Goal: Transaction & Acquisition: Book appointment/travel/reservation

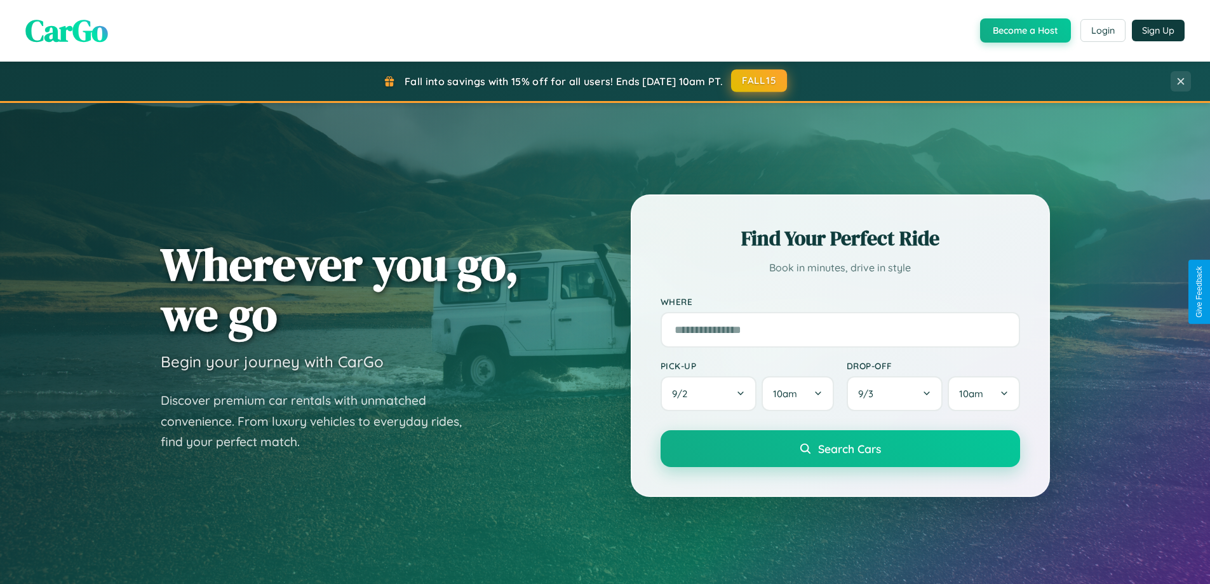
click at [760, 81] on button "FALL15" at bounding box center [759, 80] width 56 height 23
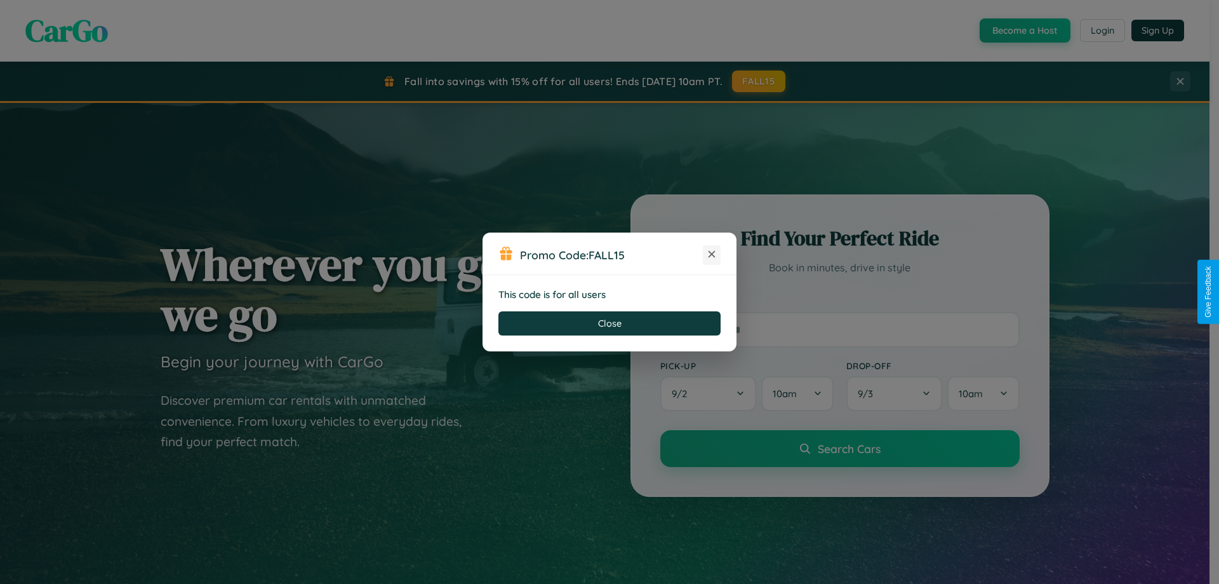
click at [712, 255] on icon at bounding box center [712, 254] width 13 height 13
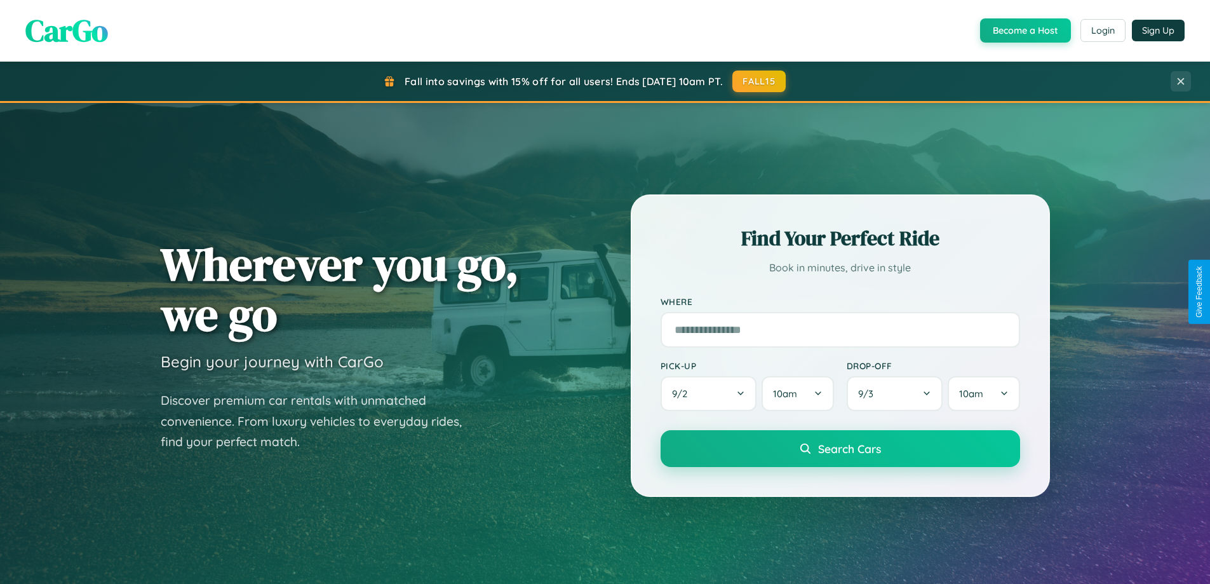
scroll to position [2040, 0]
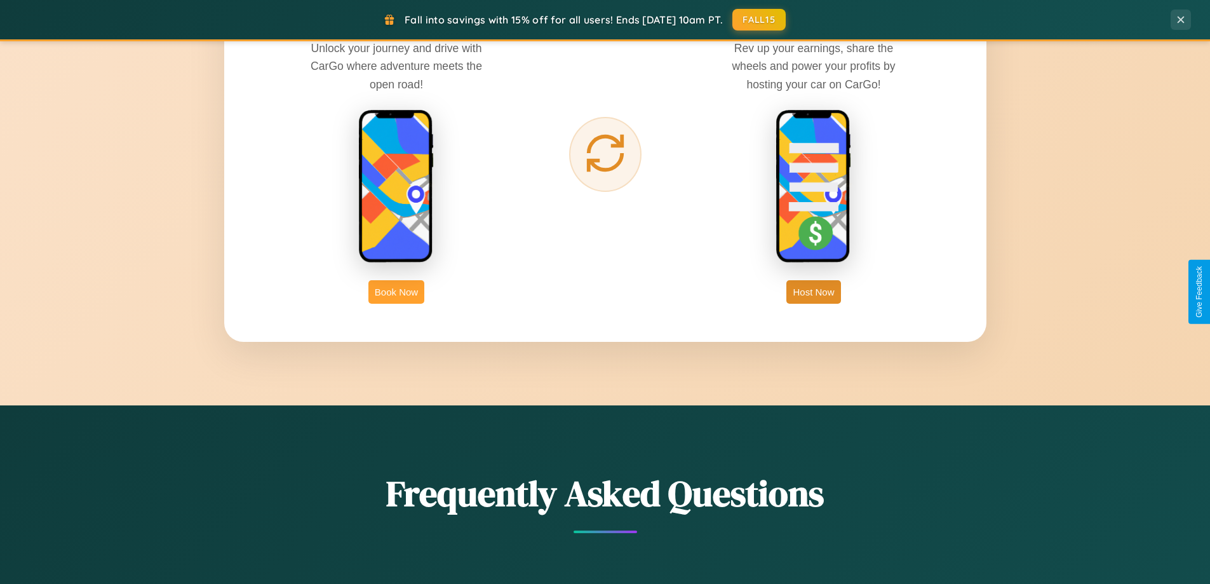
click at [396, 291] on button "Book Now" at bounding box center [396, 291] width 56 height 23
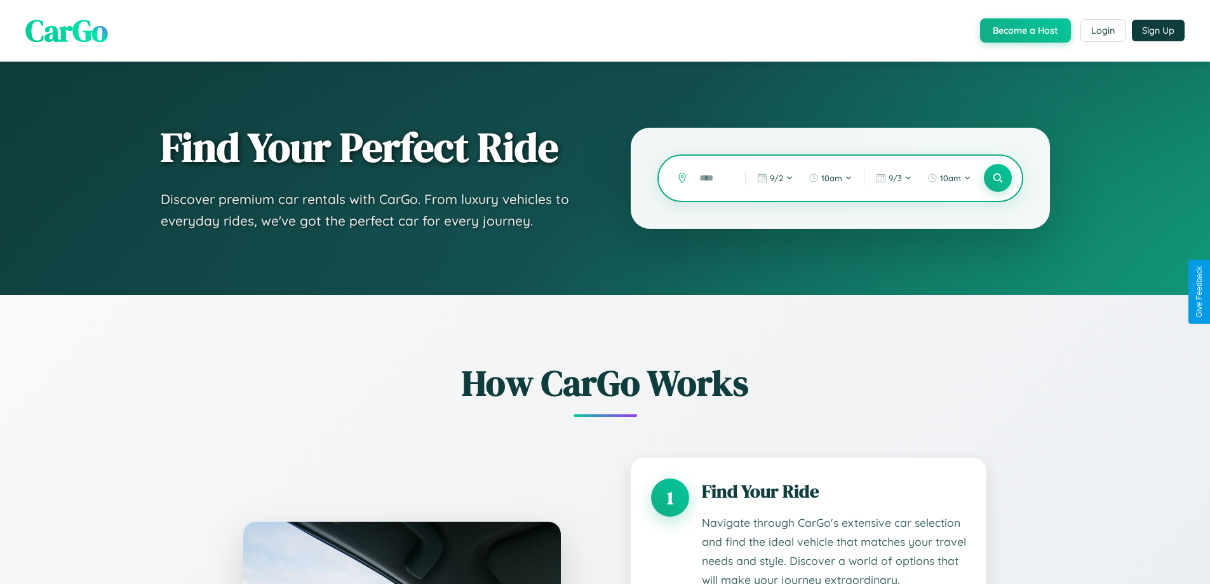
click at [713, 178] on input "text" at bounding box center [712, 178] width 39 height 22
type input "*"
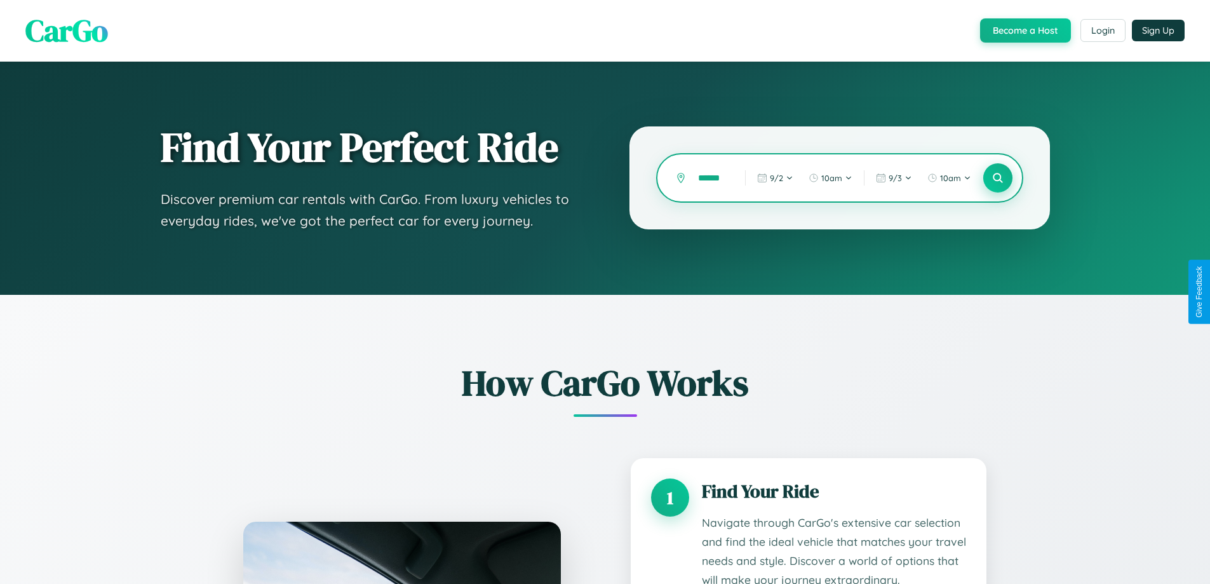
type input "******"
click at [997, 178] on icon at bounding box center [997, 178] width 12 height 12
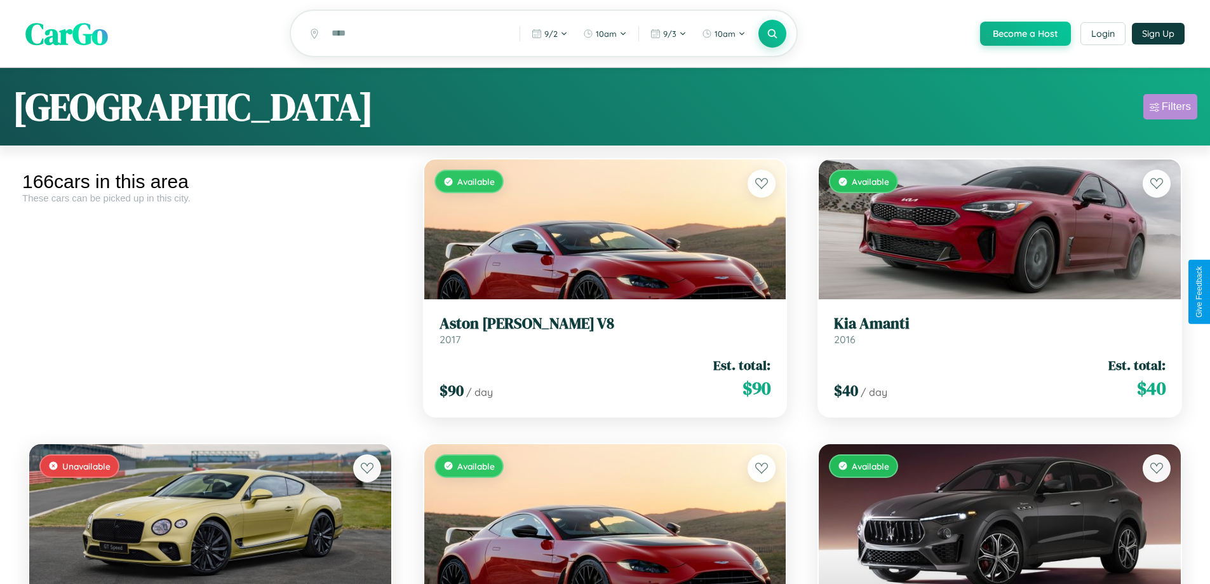
click at [1170, 109] on div "Filters" at bounding box center [1176, 106] width 29 height 13
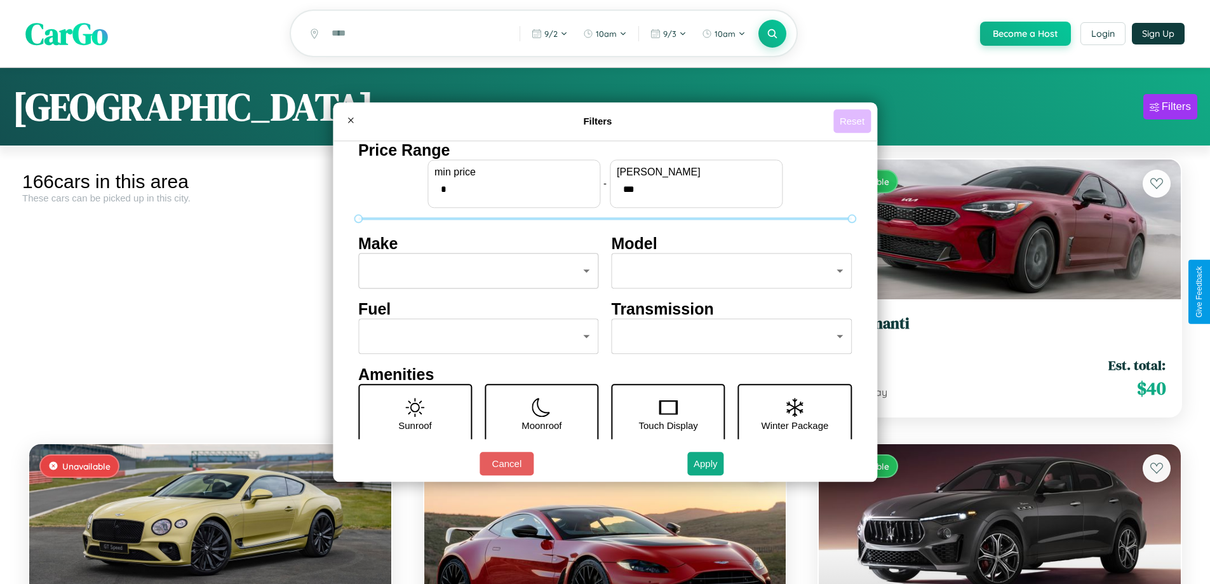
click at [854, 121] on button "Reset" at bounding box center [851, 120] width 37 height 23
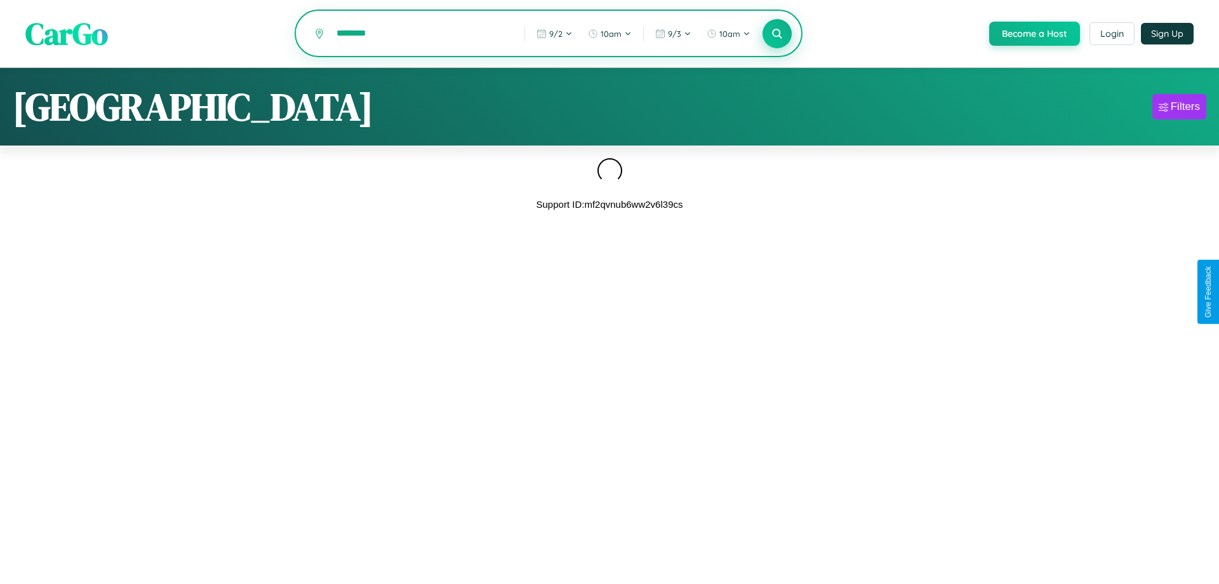
type input "********"
click at [776, 34] on icon at bounding box center [777, 33] width 12 height 12
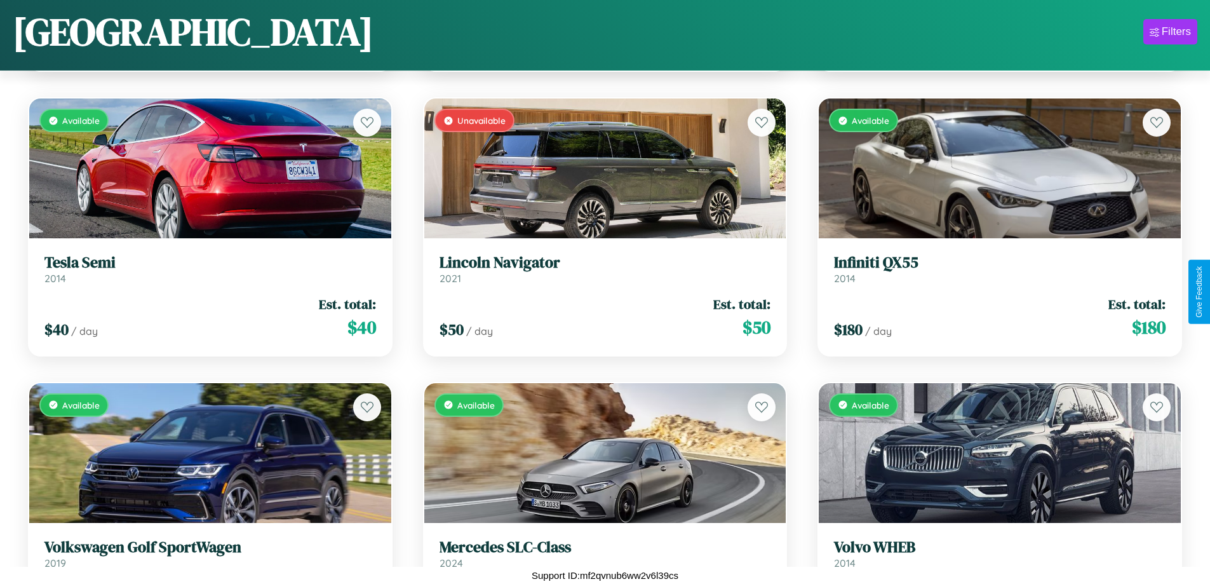
scroll to position [9279, 0]
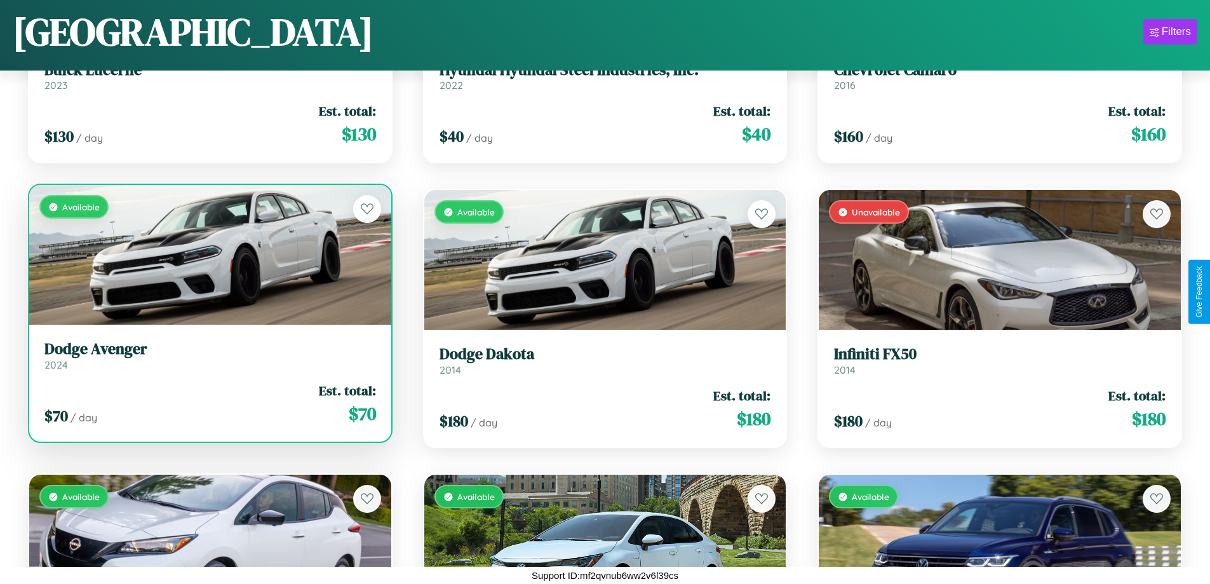
click at [208, 403] on div "$ 70 / day Est. total: $ 70" at bounding box center [210, 403] width 332 height 45
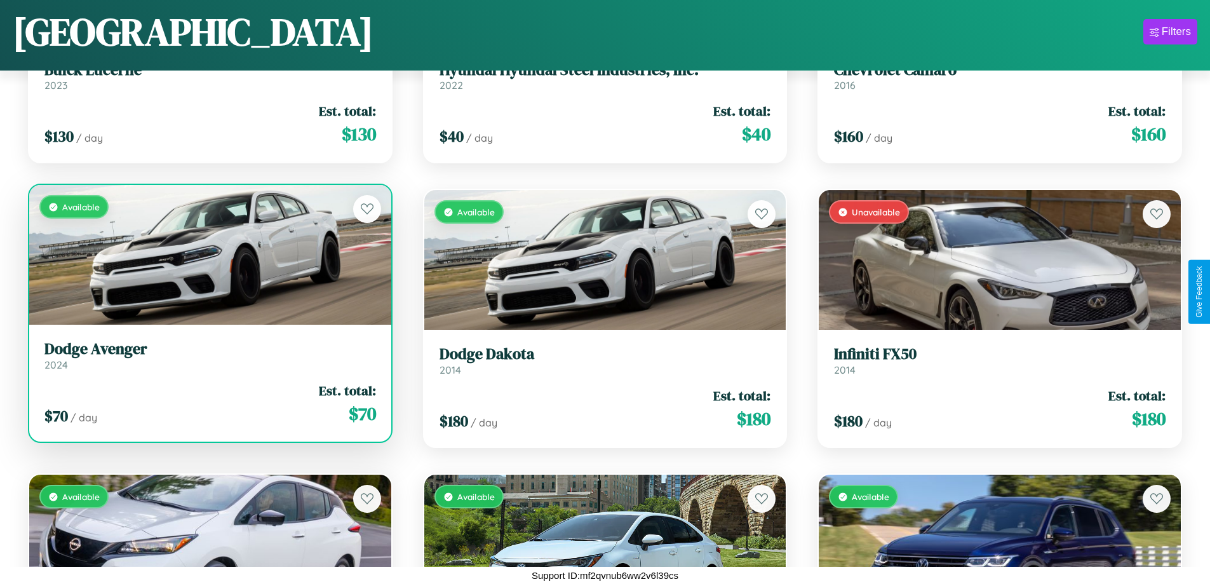
click at [208, 403] on div "$ 70 / day Est. total: $ 70" at bounding box center [210, 403] width 332 height 45
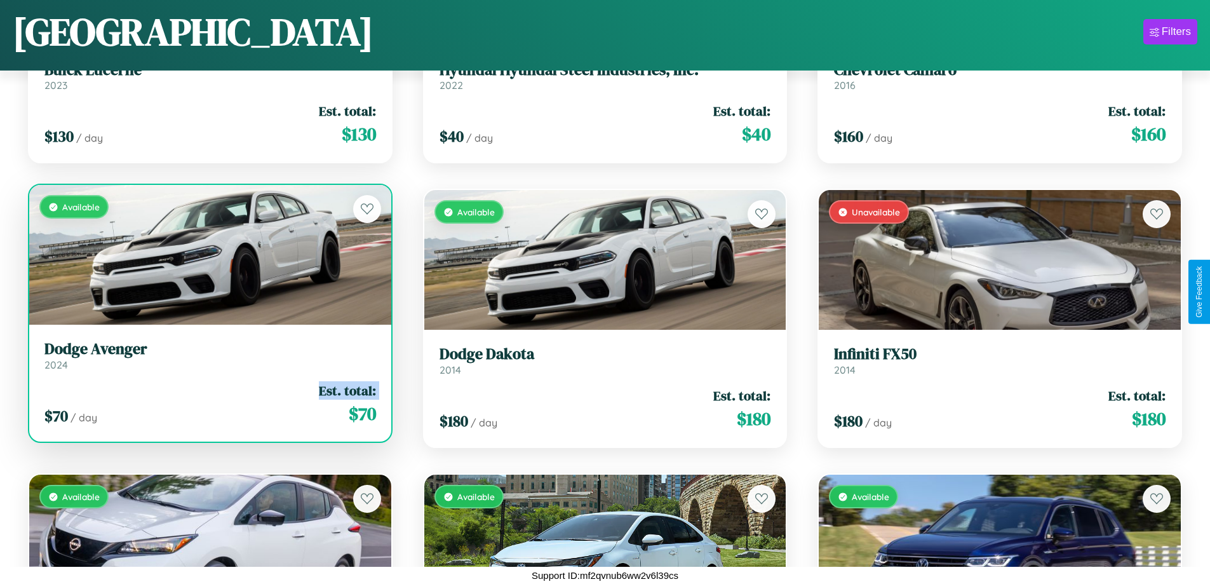
click at [208, 403] on div "$ 70 / day Est. total: $ 70" at bounding box center [210, 403] width 332 height 45
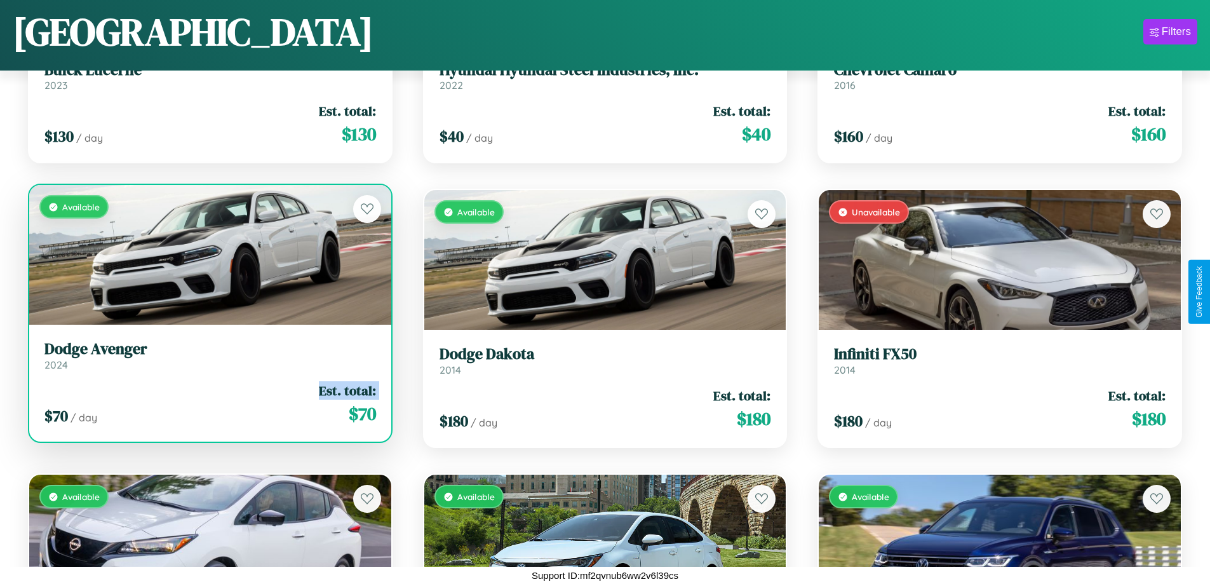
click at [208, 403] on div "$ 70 / day Est. total: $ 70" at bounding box center [210, 403] width 332 height 45
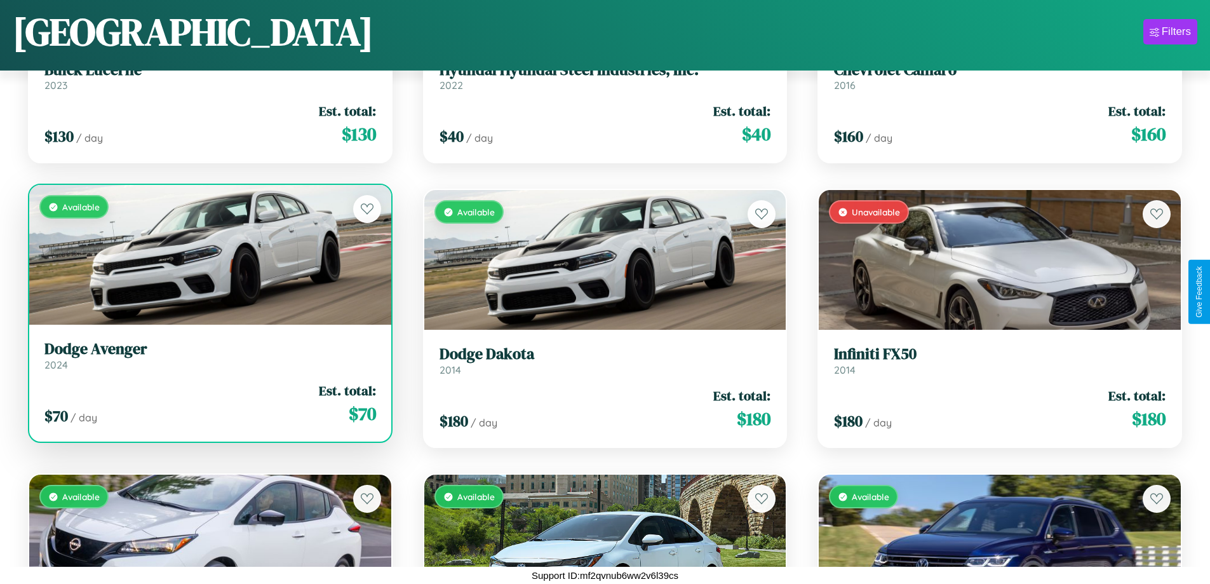
click at [208, 403] on div "$ 70 / day Est. total: $ 70" at bounding box center [210, 403] width 332 height 45
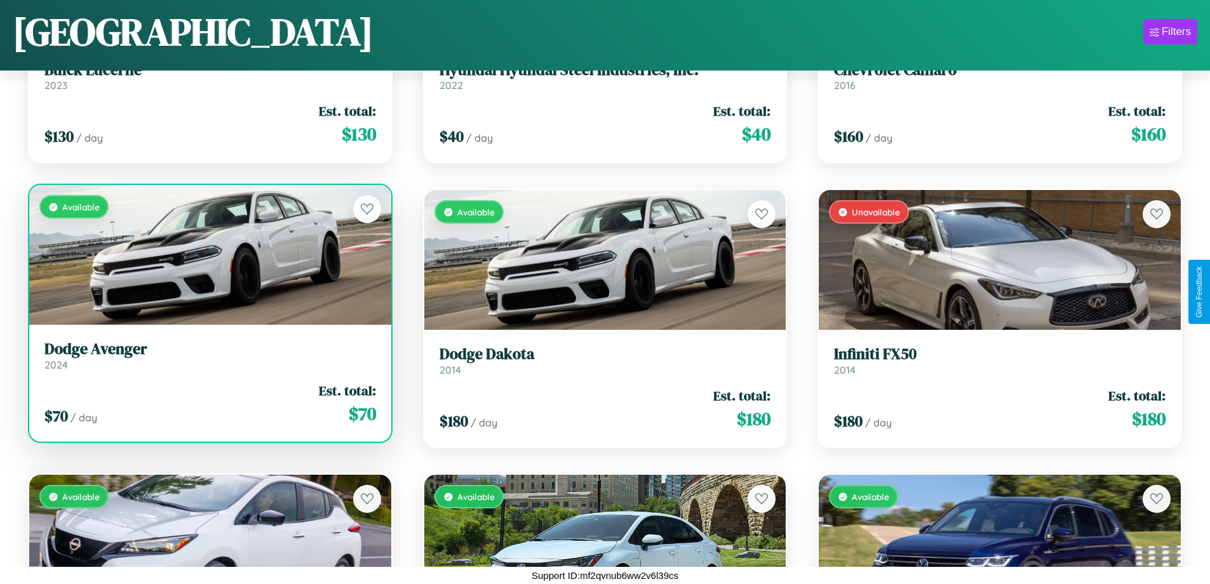
click at [208, 355] on h3 "Dodge Avenger" at bounding box center [210, 349] width 332 height 18
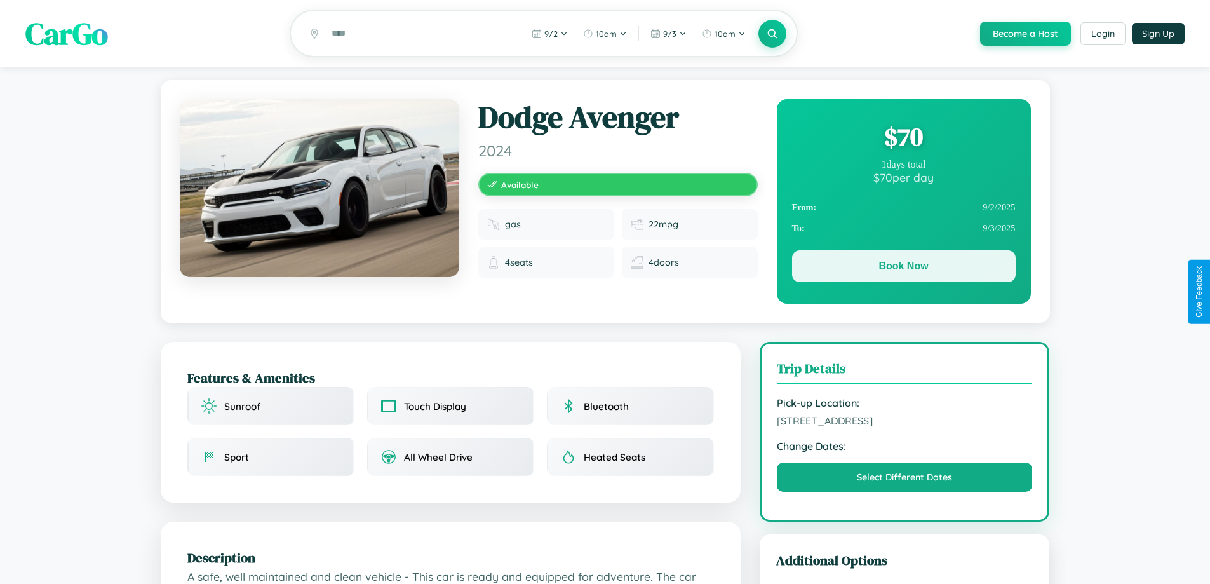
click at [903, 269] on button "Book Now" at bounding box center [904, 266] width 224 height 32
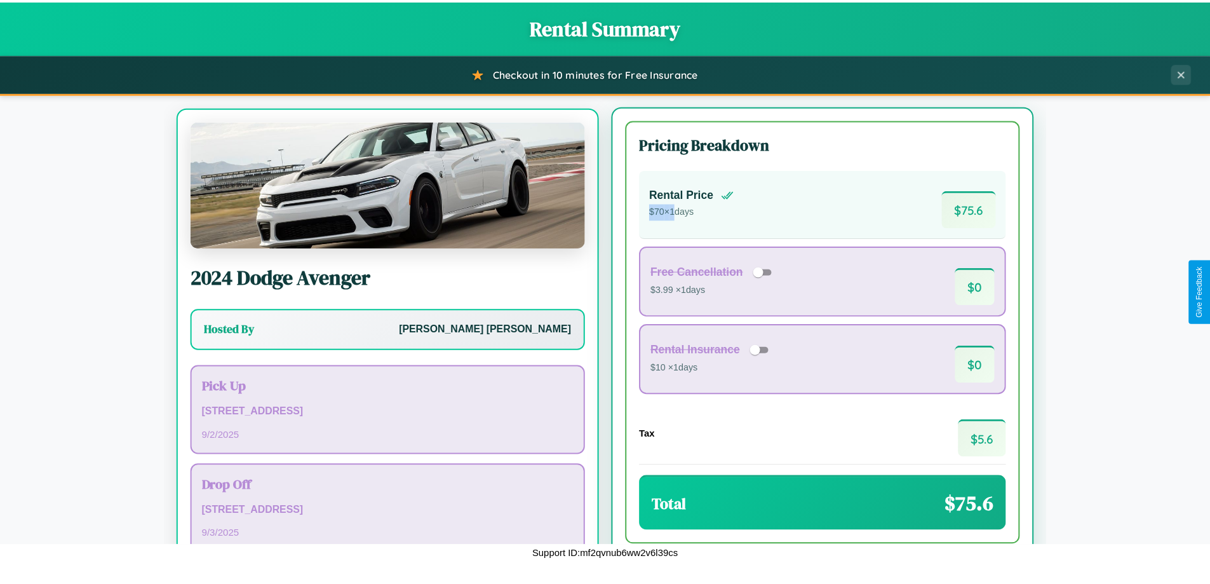
scroll to position [59, 0]
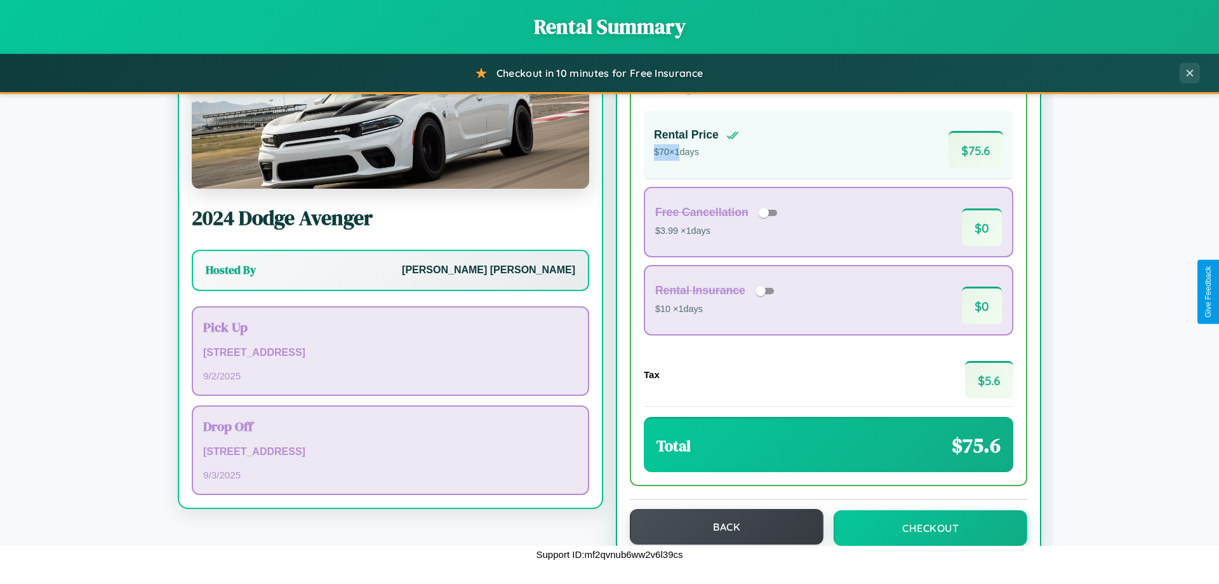
click at [721, 526] on button "Back" at bounding box center [727, 527] width 194 height 36
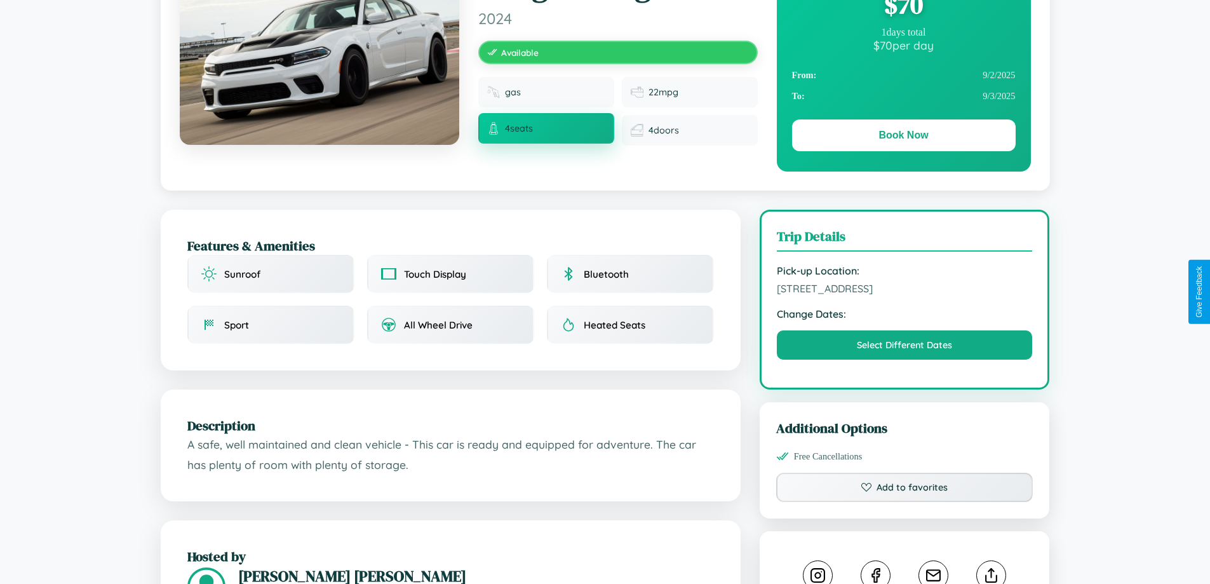
scroll to position [417, 0]
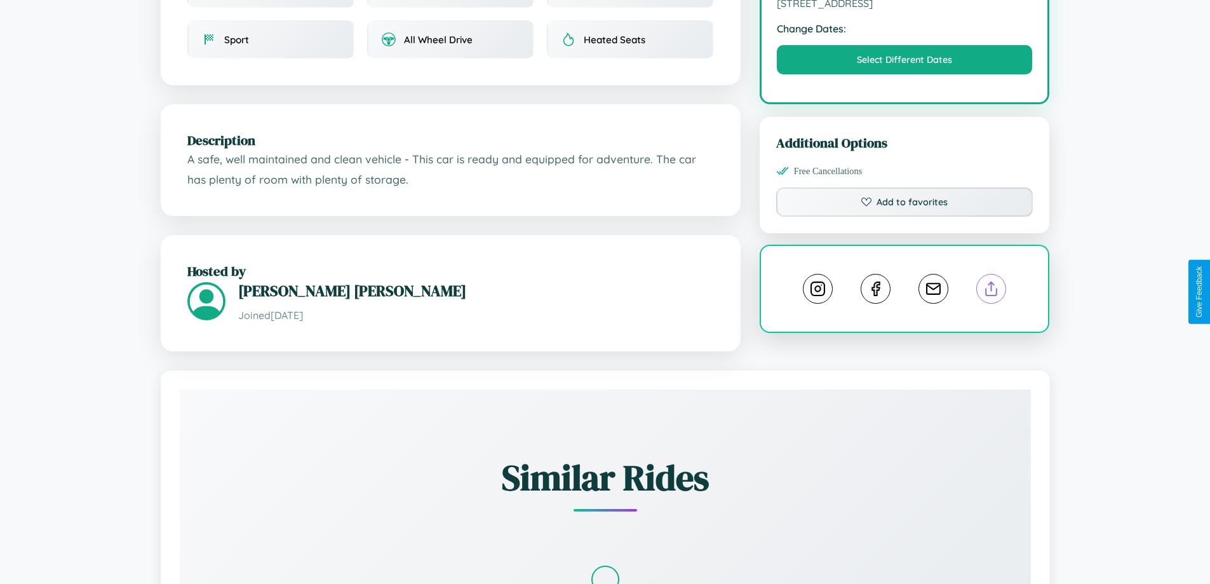
click at [991, 290] on line at bounding box center [991, 286] width 0 height 9
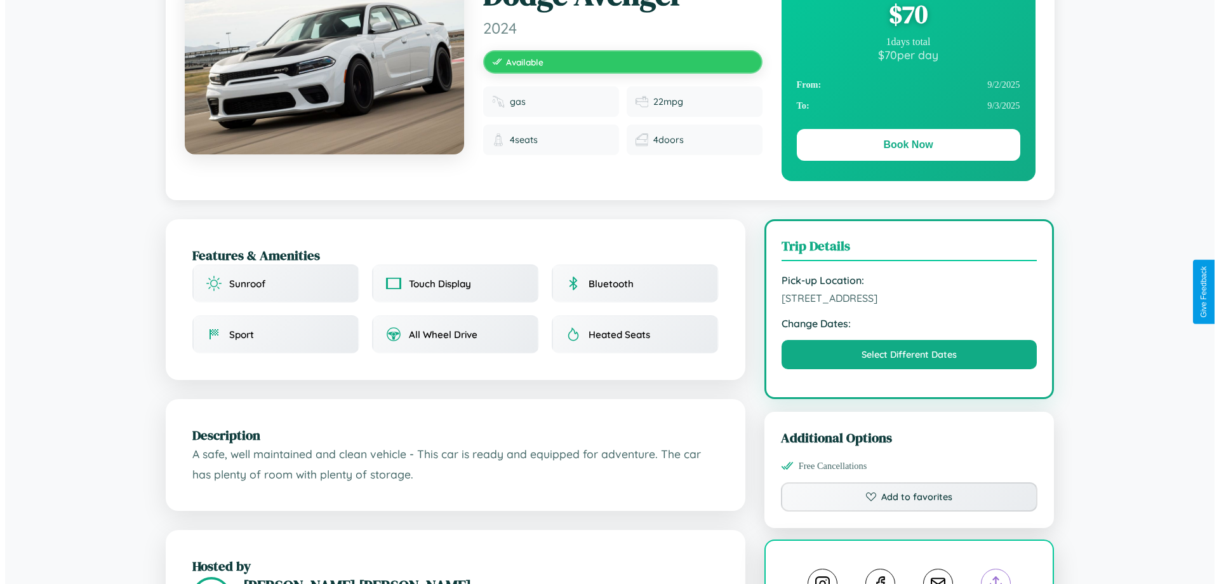
scroll to position [0, 0]
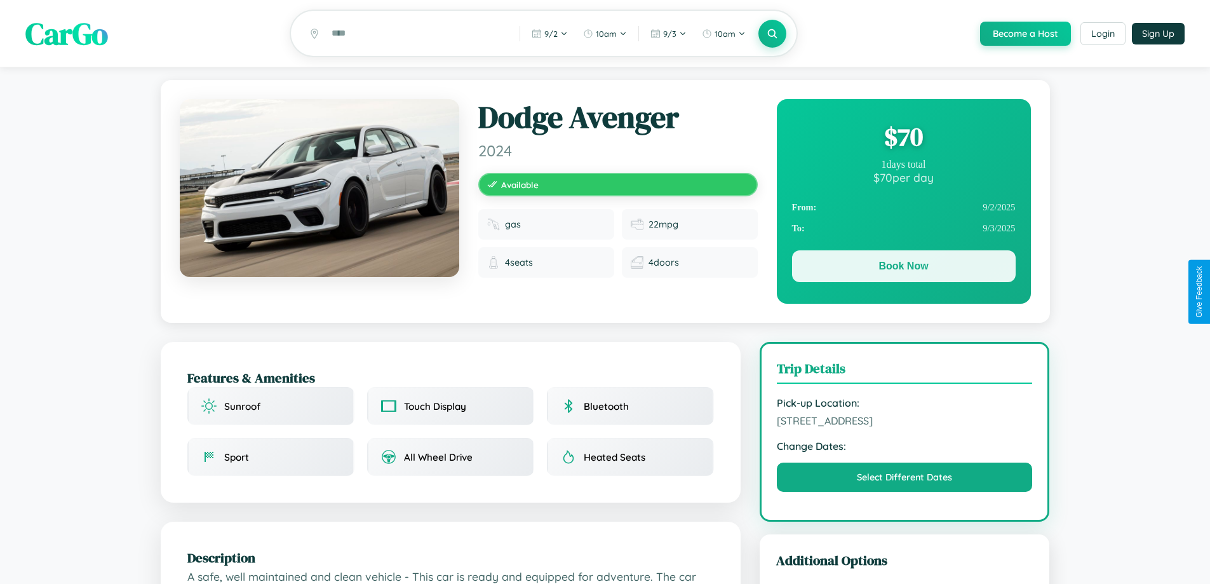
click at [903, 268] on button "Book Now" at bounding box center [904, 266] width 224 height 32
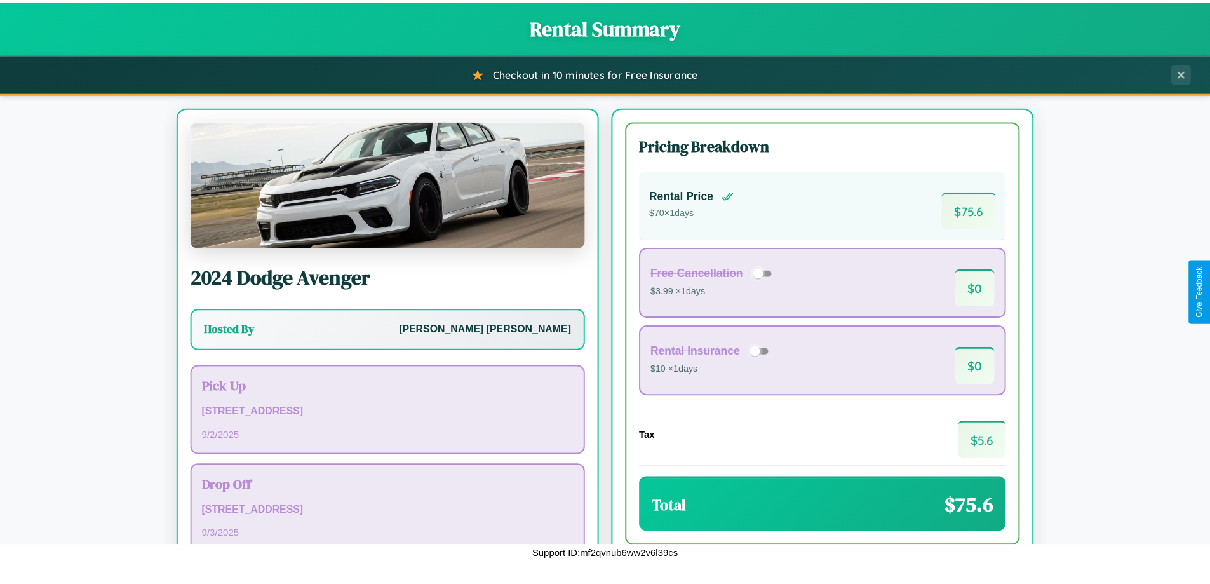
scroll to position [87, 0]
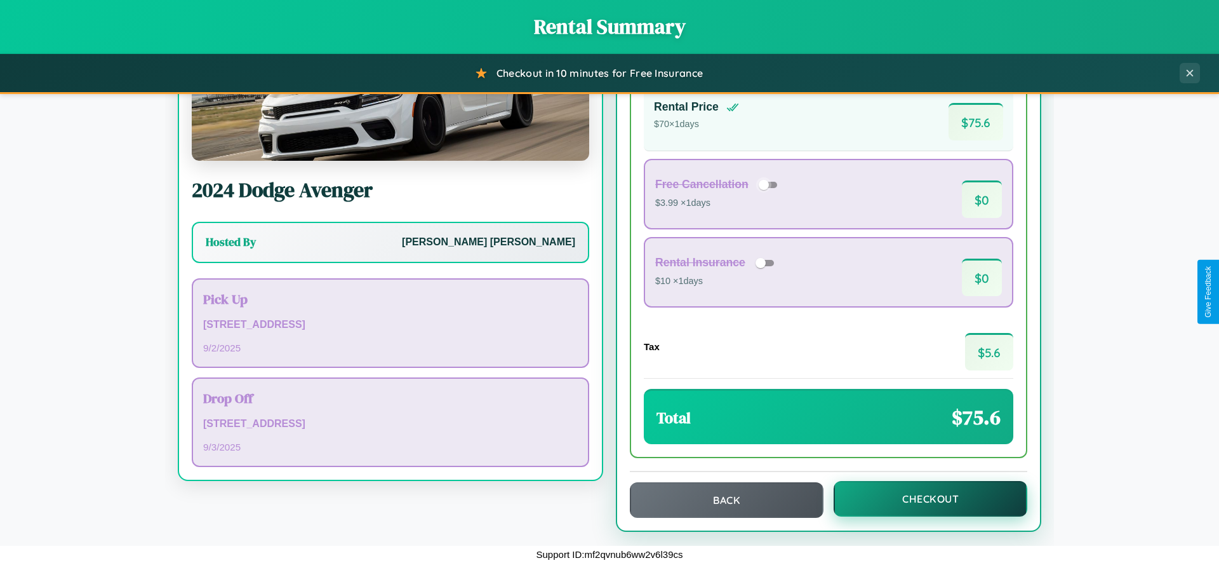
click at [922, 499] on button "Checkout" at bounding box center [931, 499] width 194 height 36
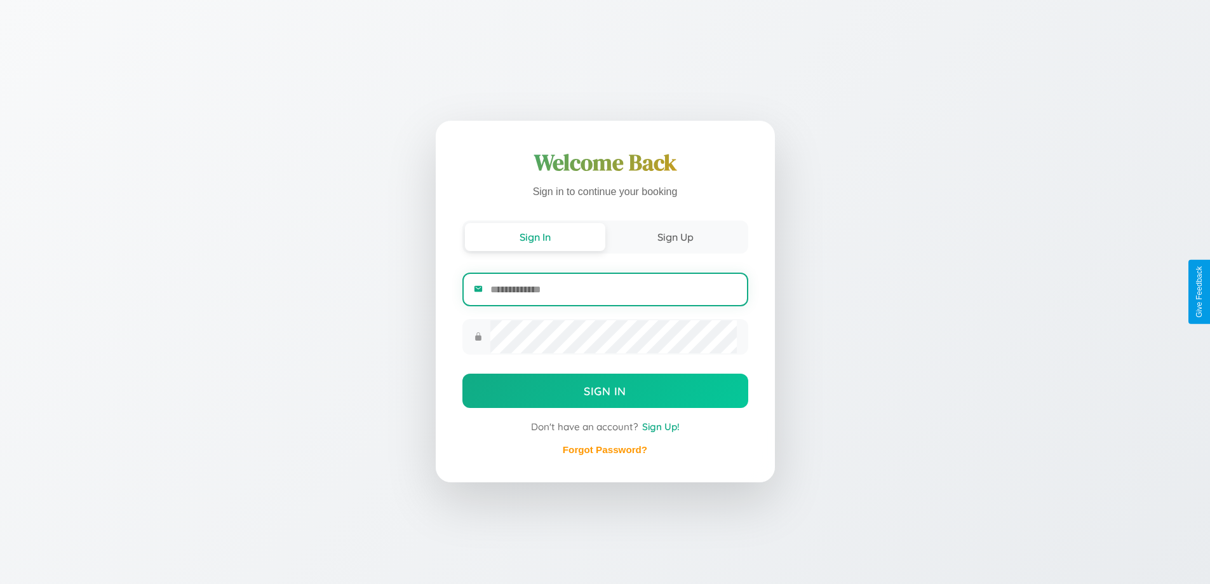
click at [613, 290] on input "email" at bounding box center [613, 289] width 246 height 31
type input "**********"
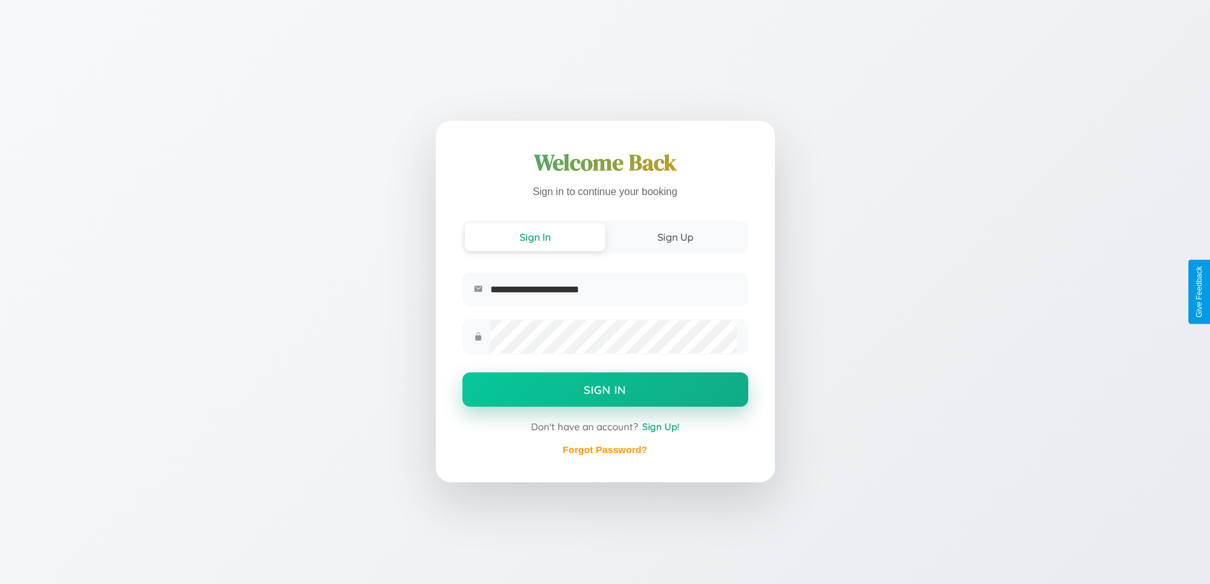
click at [605, 391] on button "Sign In" at bounding box center [605, 389] width 286 height 34
